Goal: Task Accomplishment & Management: Use online tool/utility

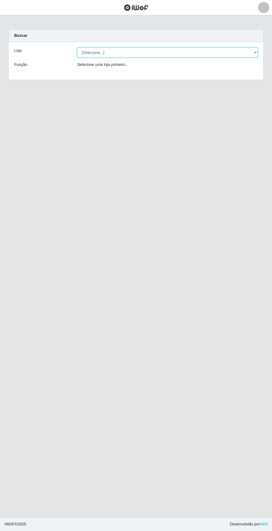
click at [183, 52] on select "[Selecione...] Extrabom - Loja 05 [GEOGRAPHIC_DATA]" at bounding box center [167, 53] width 180 height 10
select select "494"
click at [77, 48] on select "[Selecione...] Extrabom - Loja 05 [GEOGRAPHIC_DATA]" at bounding box center [167, 53] width 180 height 10
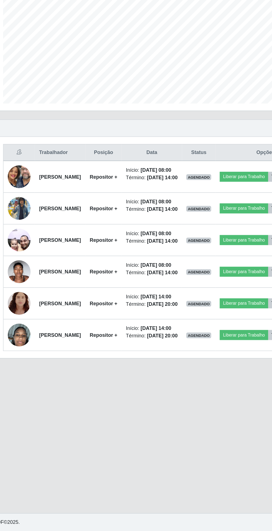
scroll to position [1, 0]
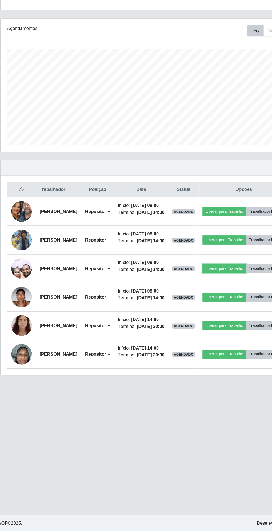
click at [220, 308] on button "Liberar para Trabalho" at bounding box center [201, 305] width 37 height 8
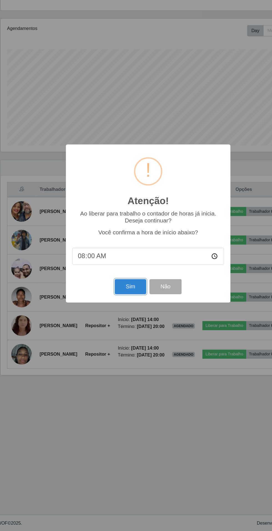
click at [111, 317] on button "Sim" at bounding box center [120, 320] width 27 height 13
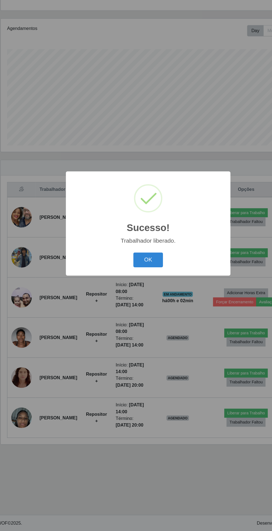
click at [133, 303] on button "OK" at bounding box center [136, 297] width 26 height 13
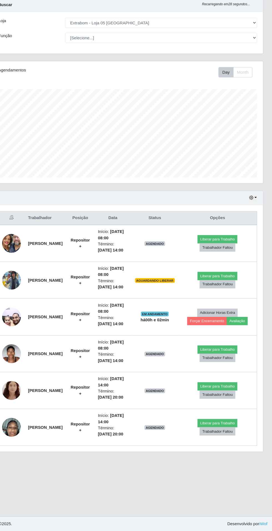
scroll to position [7, 0]
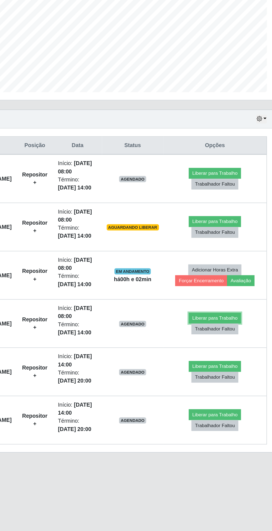
click at [225, 356] on button "Liberar para Trabalho" at bounding box center [219, 360] width 37 height 8
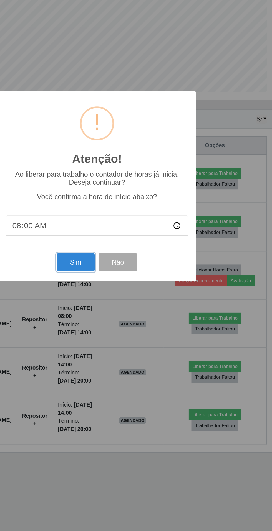
click at [117, 324] on button "Sim" at bounding box center [120, 320] width 27 height 13
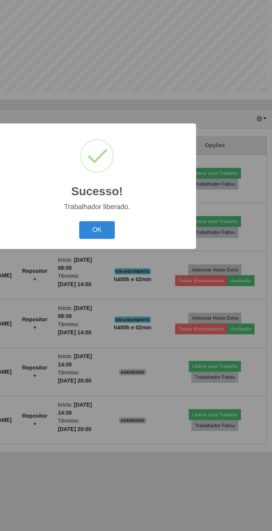
click at [142, 298] on button "OK" at bounding box center [136, 297] width 26 height 13
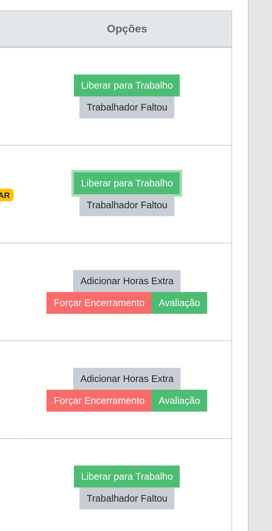
click at [232, 287] on button "Liberar para Trabalho" at bounding box center [219, 291] width 37 height 8
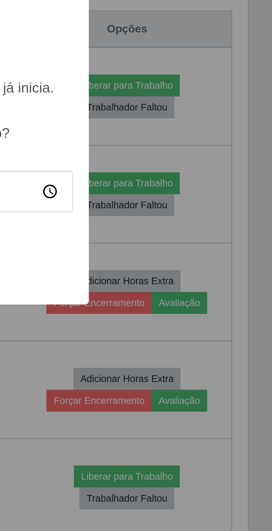
click at [224, 358] on div "Atenção! × Ao liberar para trabalho o contador de horas já inicia. Deseja conti…" at bounding box center [136, 265] width 272 height 531
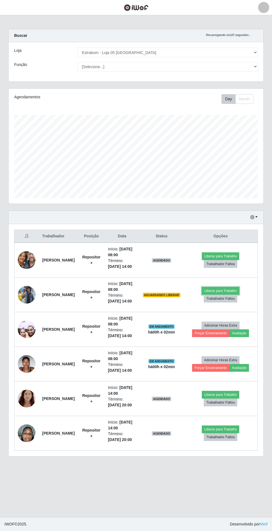
scroll to position [0, 0]
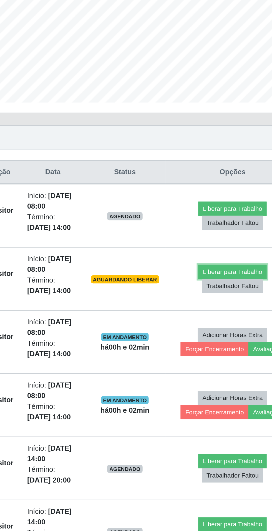
click at [210, 288] on button "Liberar para Trabalho" at bounding box center [219, 291] width 37 height 8
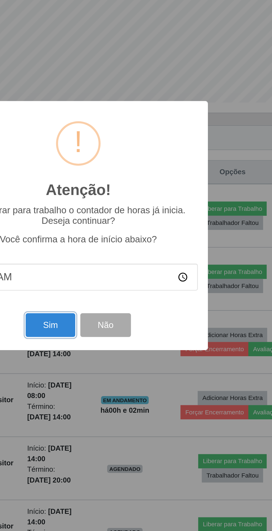
click at [113, 318] on button "Sim" at bounding box center [120, 320] width 27 height 13
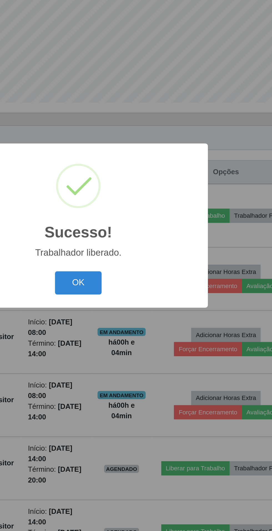
click at [136, 303] on button "OK" at bounding box center [136, 297] width 26 height 13
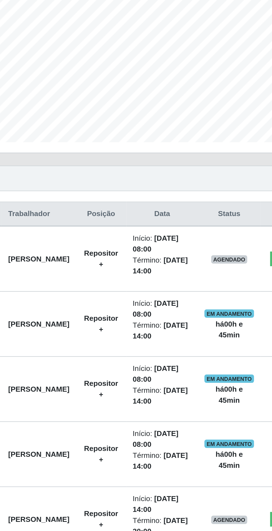
scroll to position [25, 0]
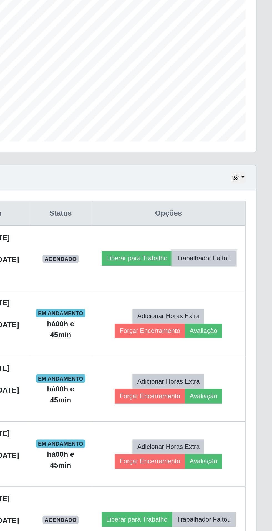
click at [227, 256] on button "Trabalhador Faltou" at bounding box center [236, 260] width 34 height 8
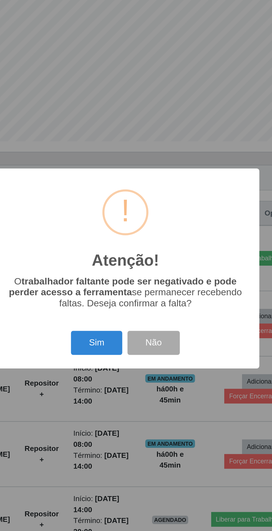
click at [125, 302] on button "Sim" at bounding box center [120, 305] width 27 height 13
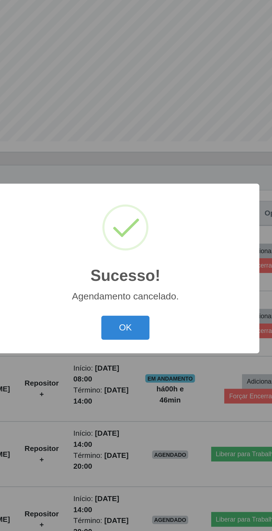
click at [138, 294] on button "OK" at bounding box center [136, 297] width 26 height 13
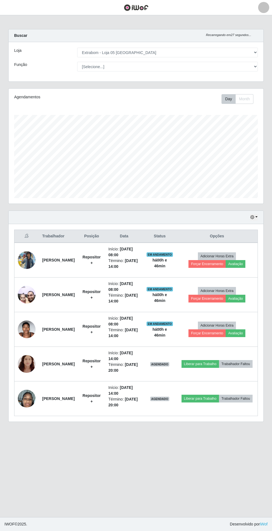
scroll to position [0, 0]
